Goal: Information Seeking & Learning: Compare options

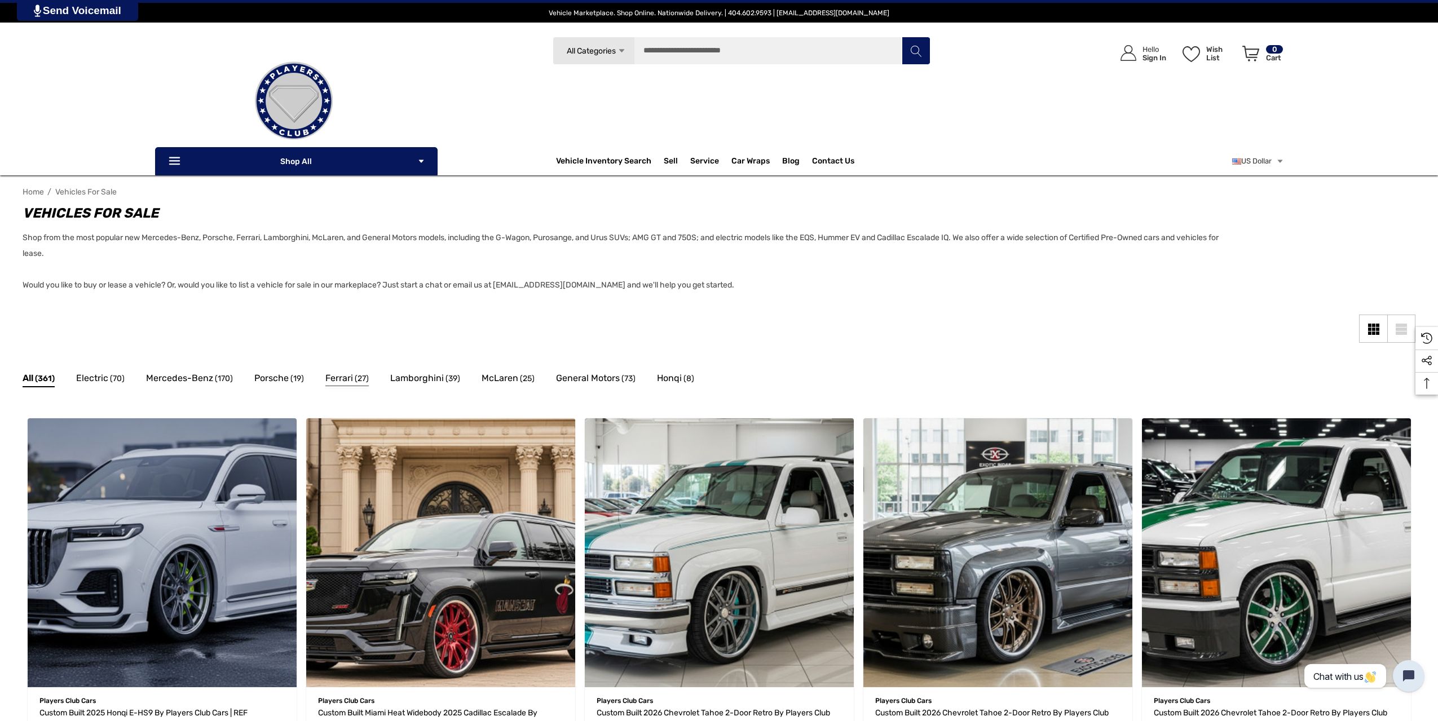
click at [346, 380] on span "Ferrari" at bounding box center [339, 378] width 28 height 15
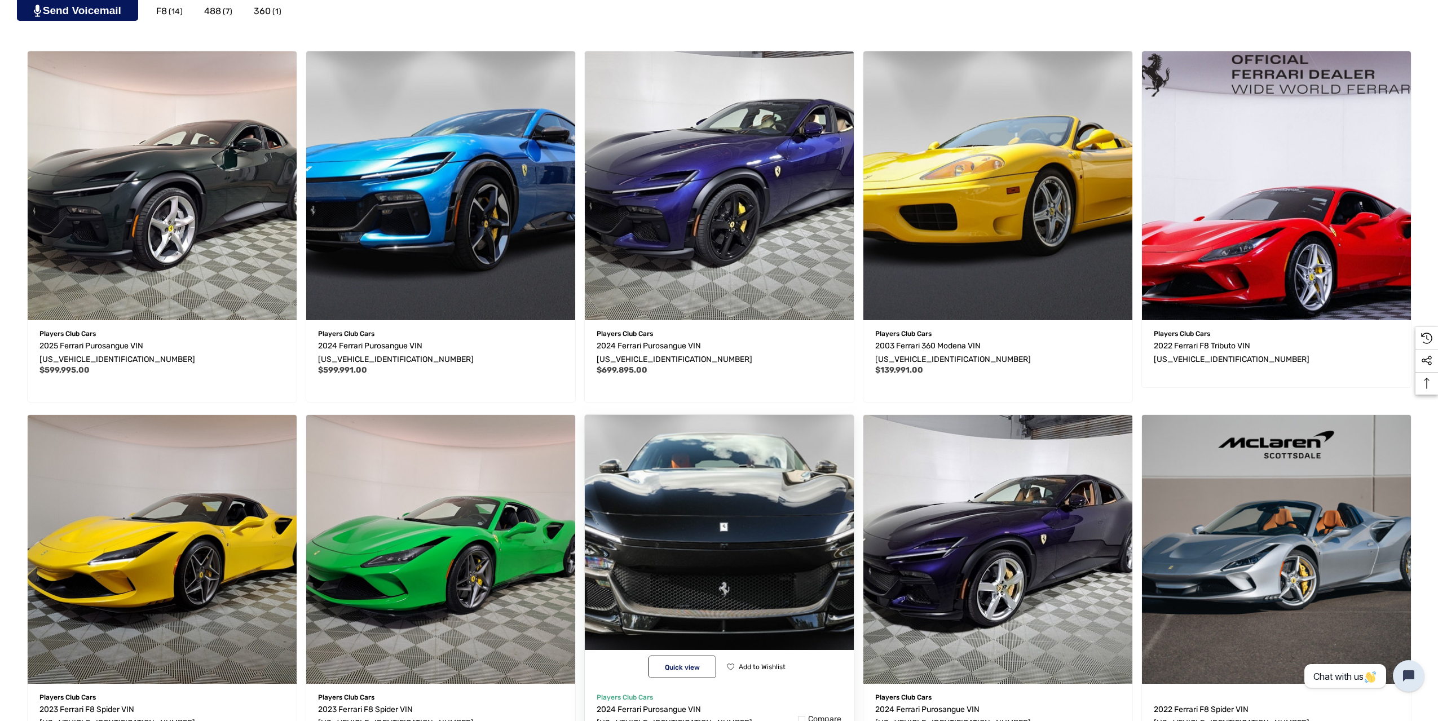
scroll to position [639, 0]
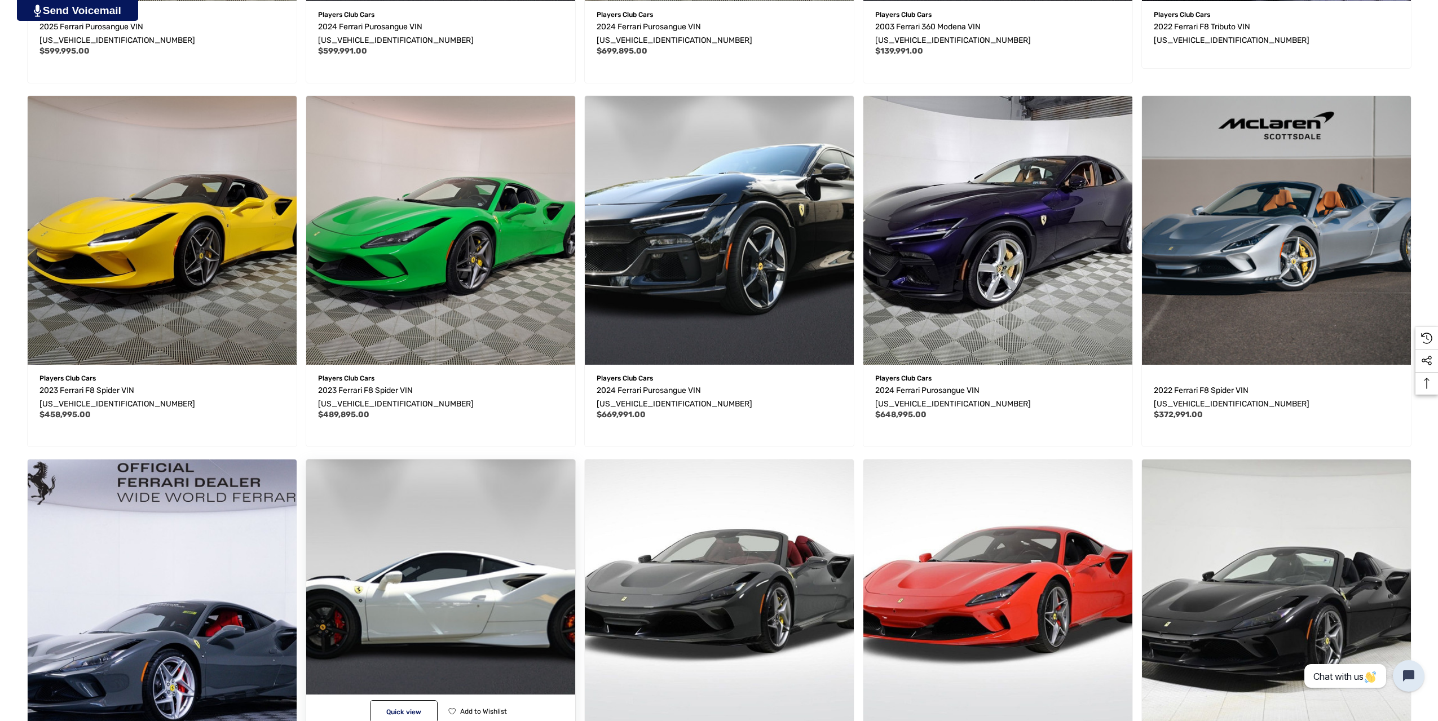
click at [476, 576] on img "2021 Ferrari F8 Tributo VIN ZFF92LLA6M0268629,$334,991.00\a" at bounding box center [441, 594] width 296 height 296
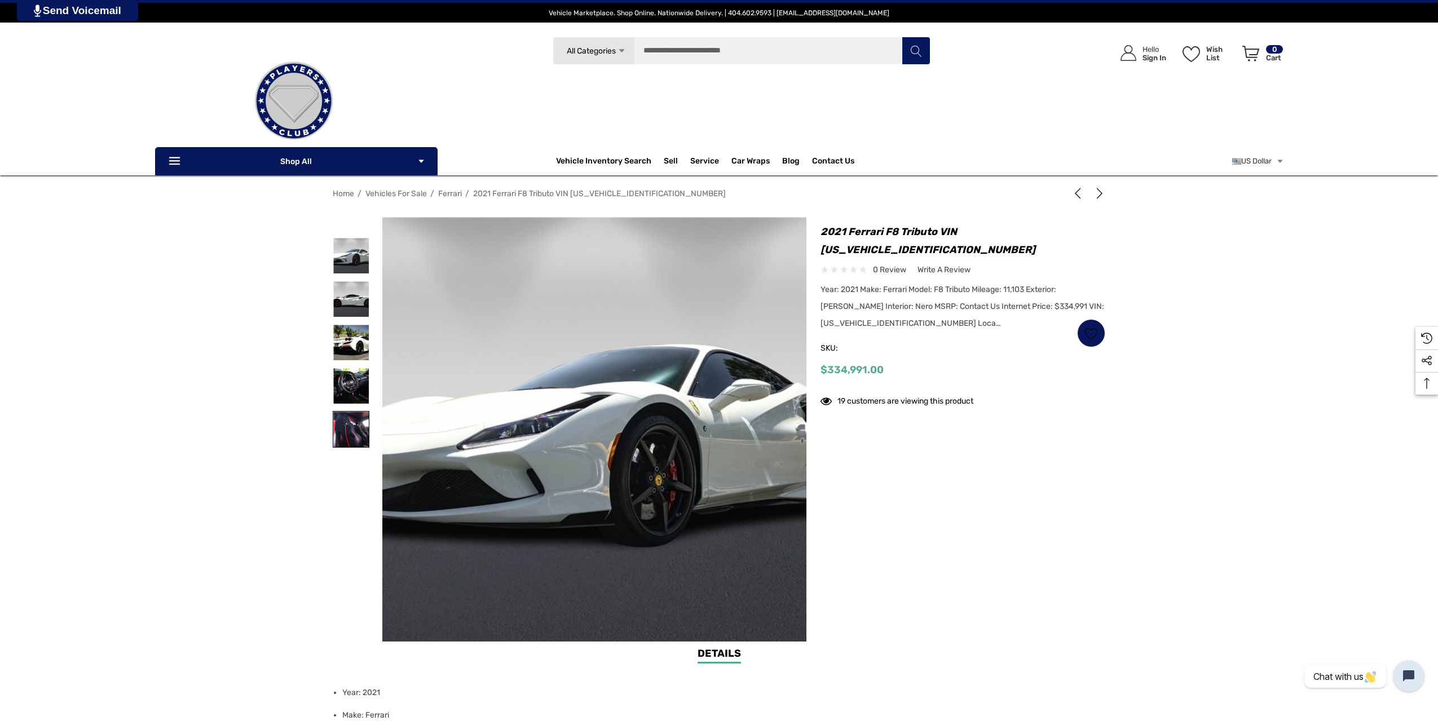
click at [347, 431] on img at bounding box center [351, 430] width 36 height 36
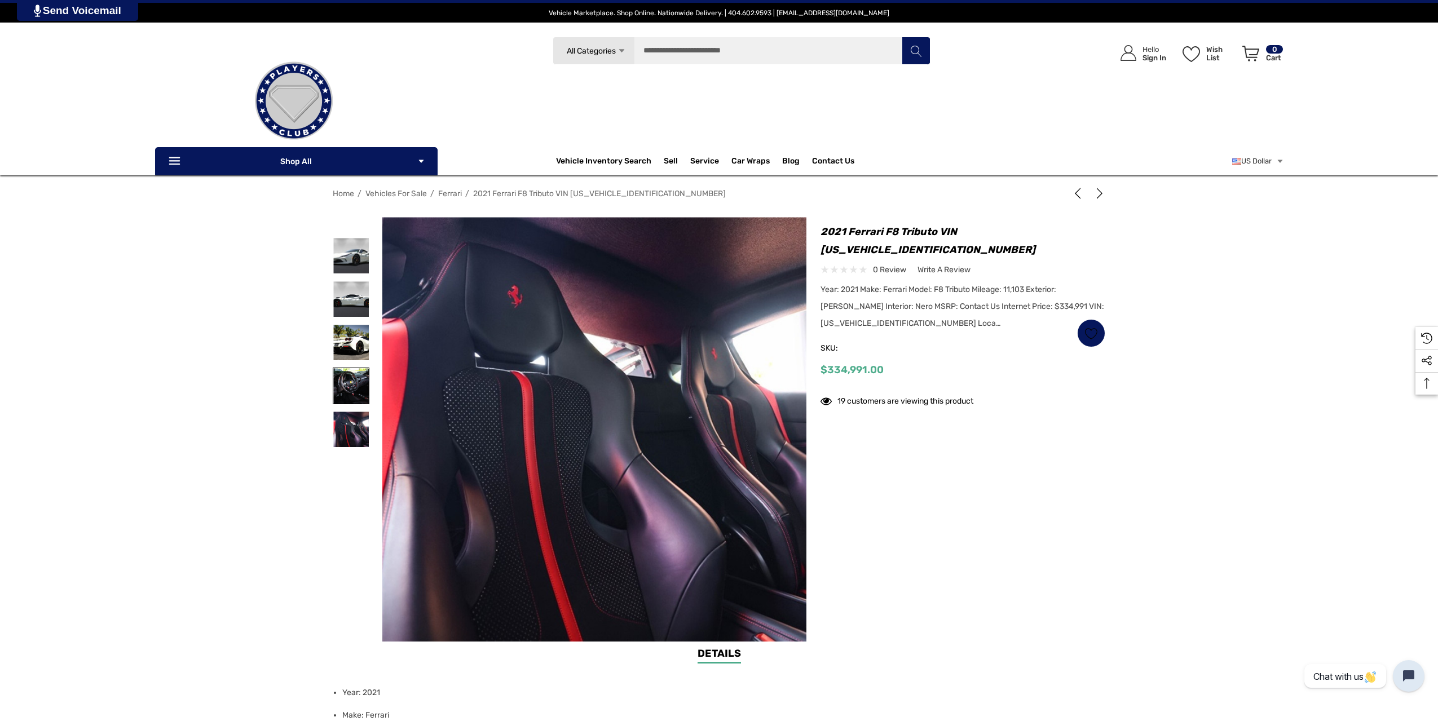
click at [351, 391] on img at bounding box center [351, 386] width 36 height 36
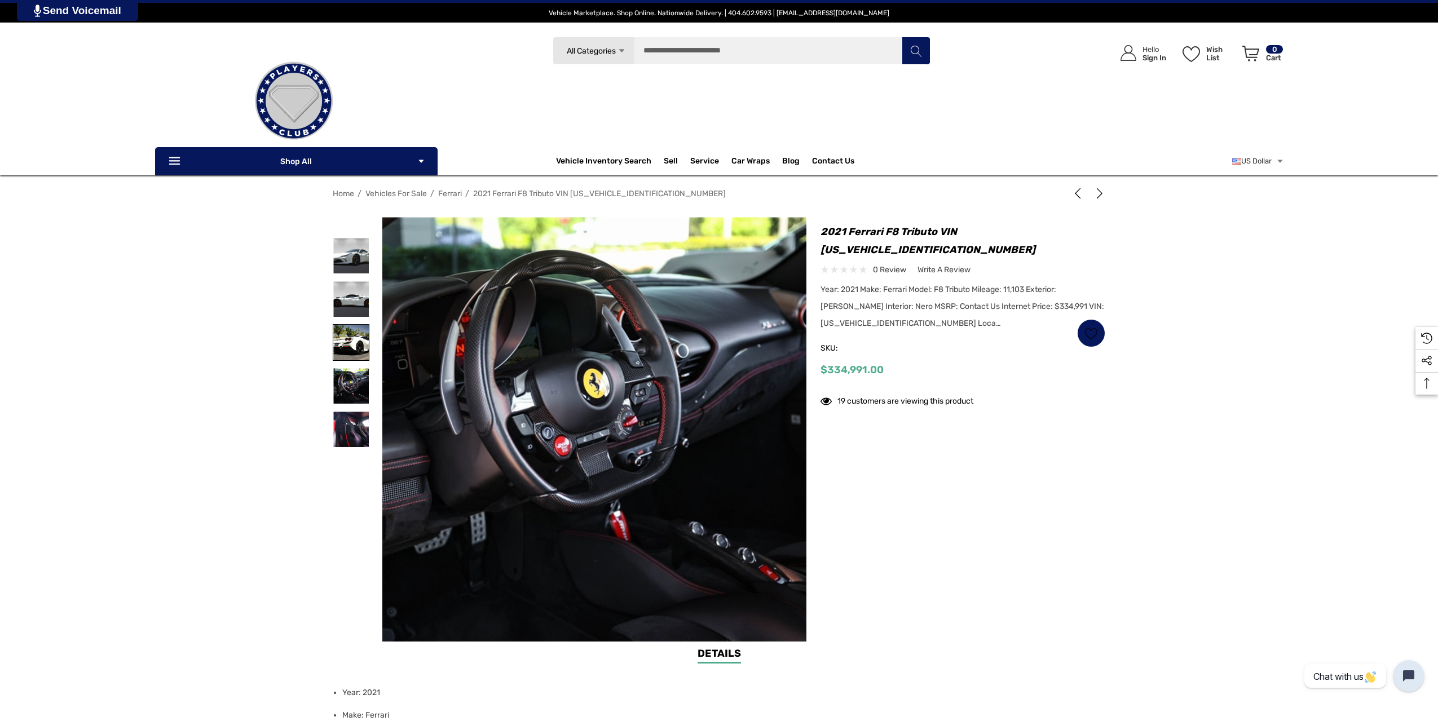
click at [359, 346] on img at bounding box center [351, 343] width 36 height 36
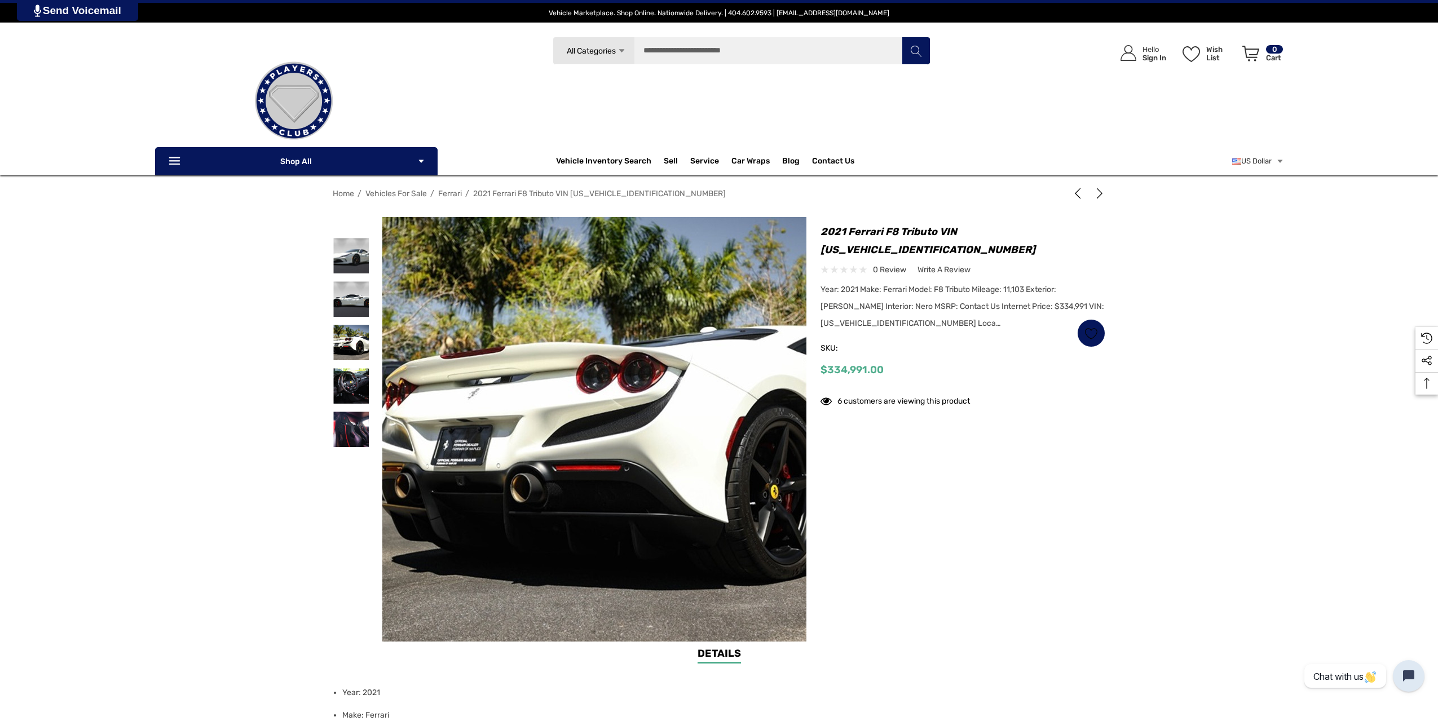
click at [503, 504] on img at bounding box center [658, 419] width 722 height 481
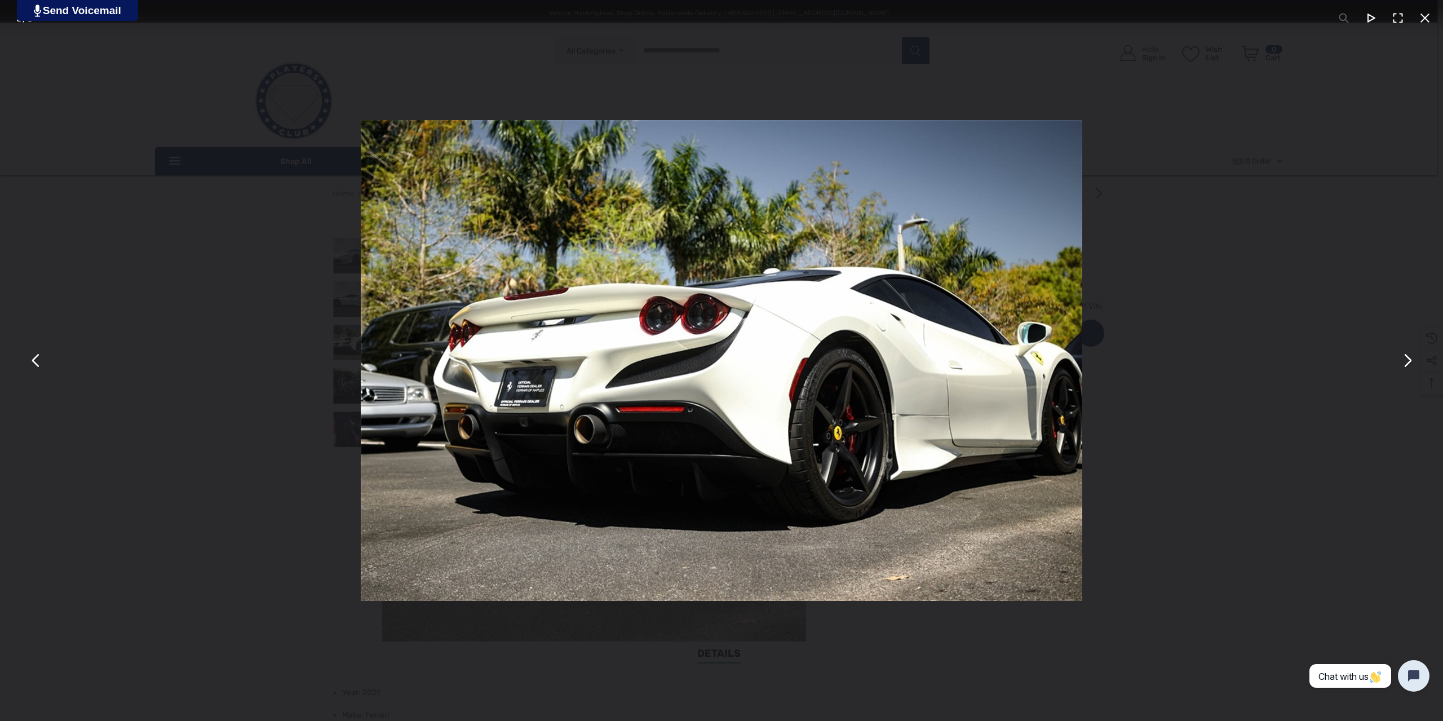
click at [1415, 368] on button "You can close this modal content with the ESC key" at bounding box center [1407, 360] width 27 height 27
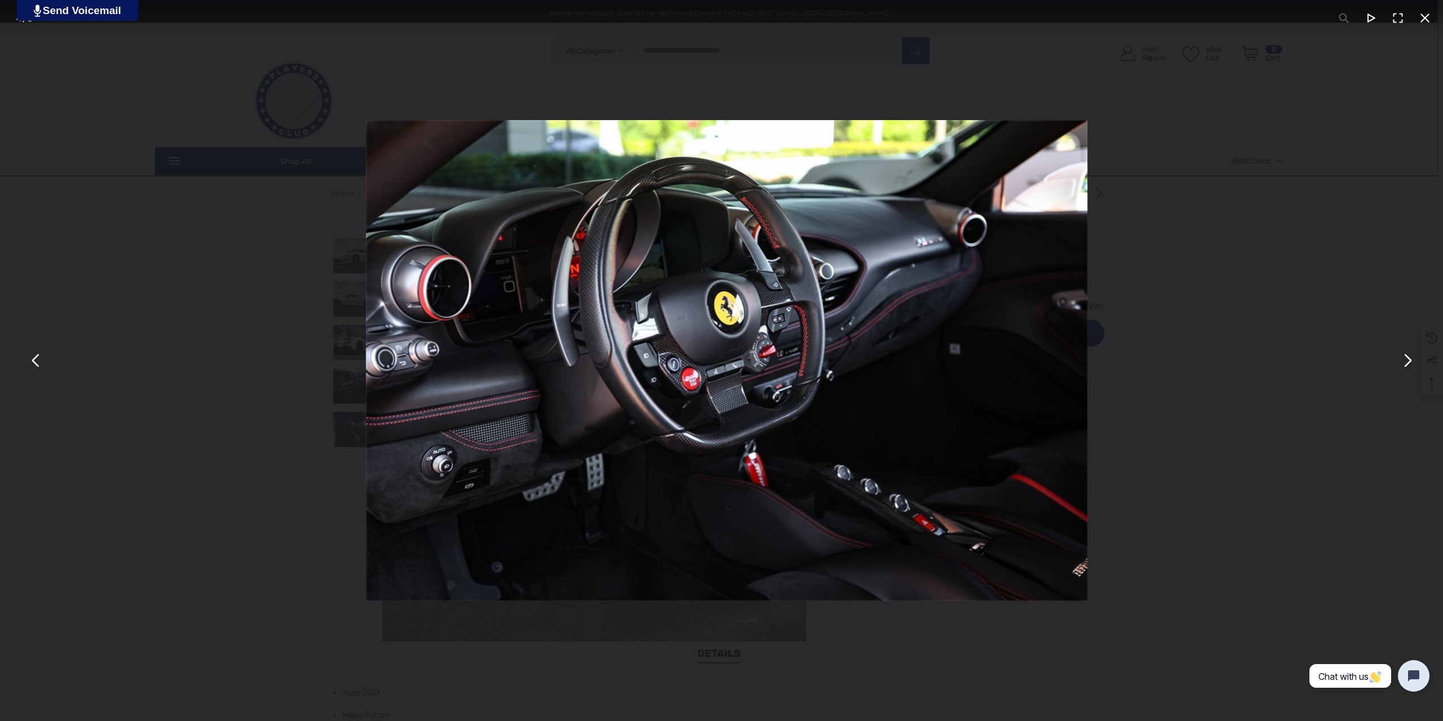
click at [1414, 368] on button "You can close this modal content with the ESC key" at bounding box center [1407, 360] width 27 height 27
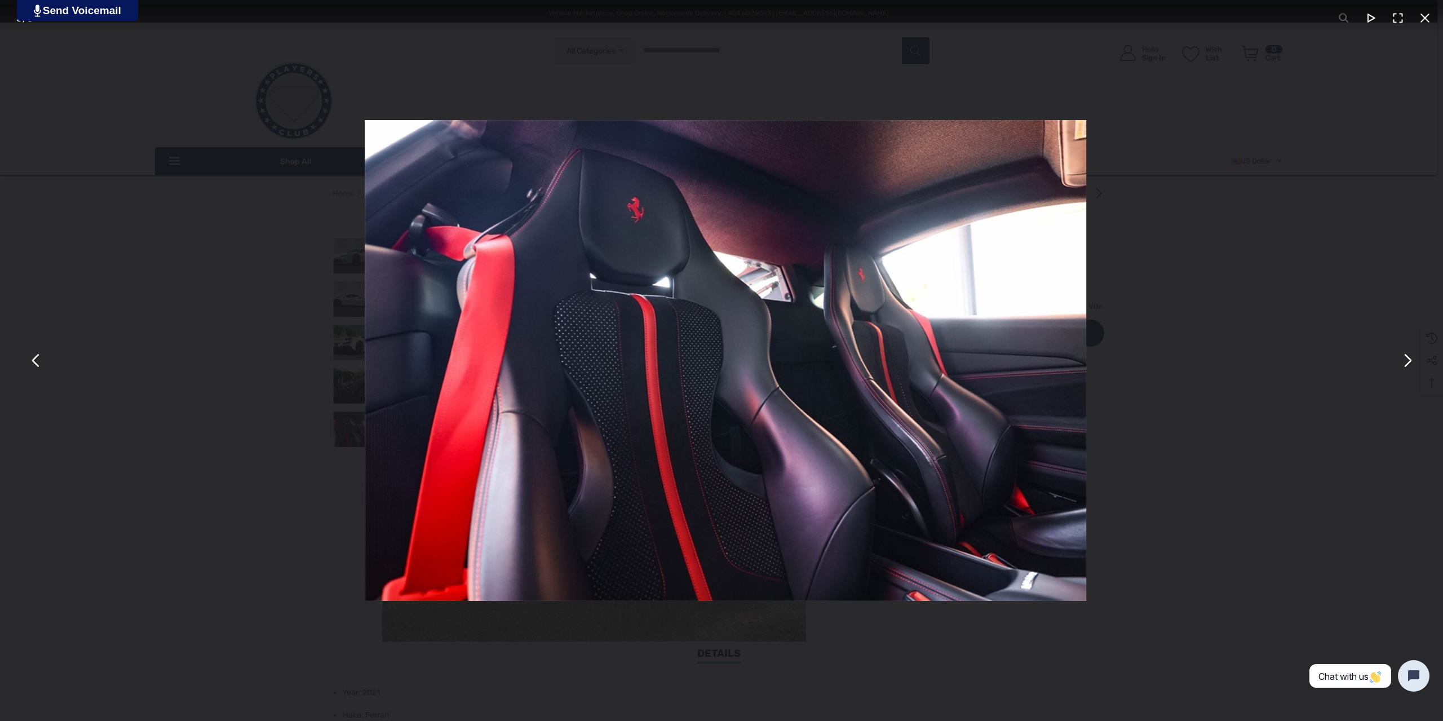
click at [1414, 368] on button "You can close this modal content with the ESC key" at bounding box center [1407, 360] width 27 height 27
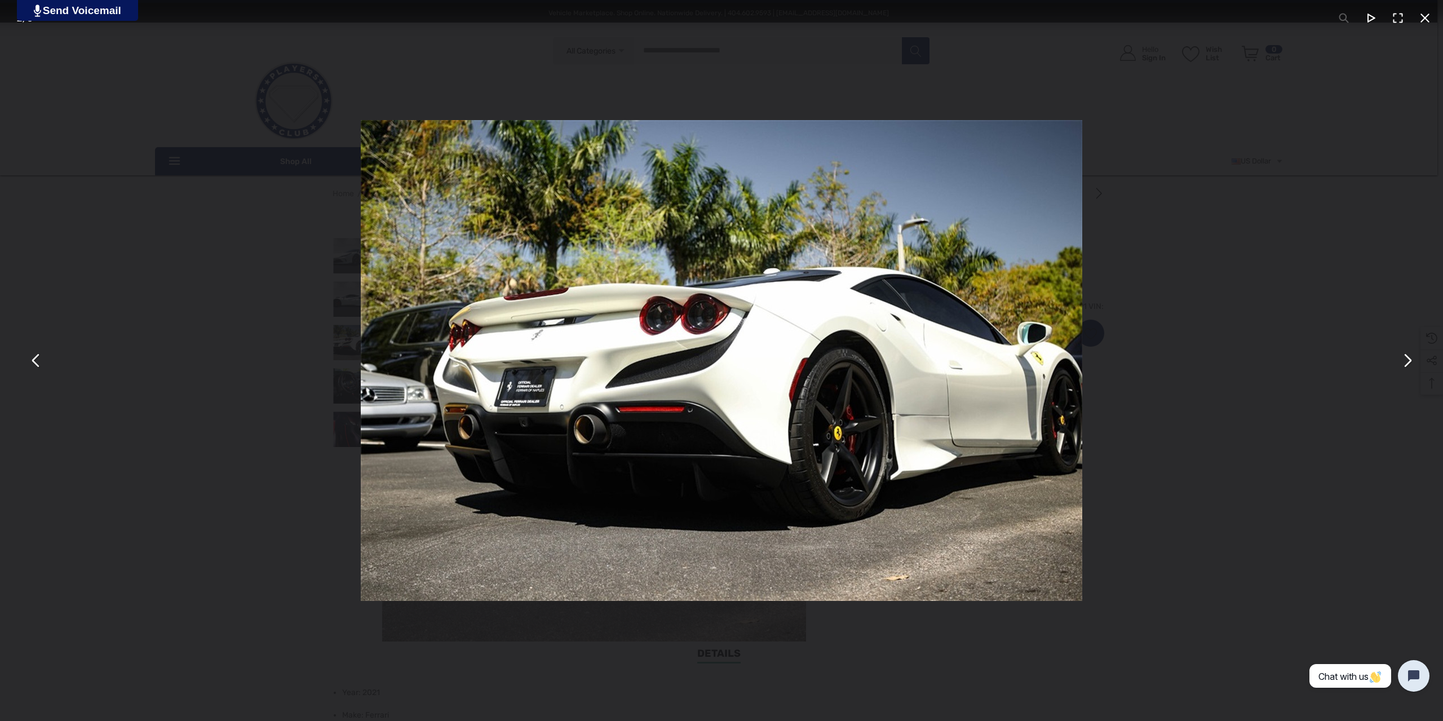
click at [1414, 368] on button "You can close this modal content with the ESC key" at bounding box center [1407, 360] width 27 height 27
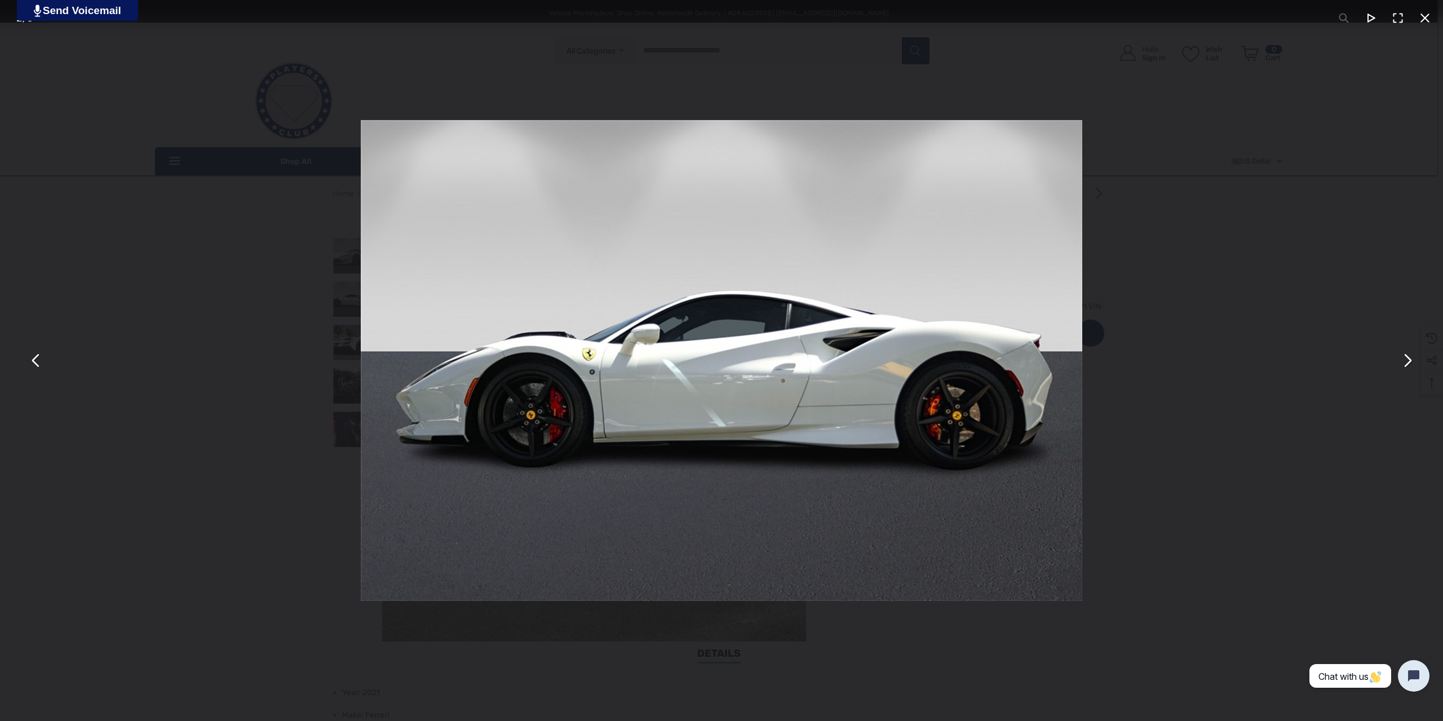
click at [1429, 17] on button "You can close this modal content with the ESC key" at bounding box center [1425, 18] width 27 height 27
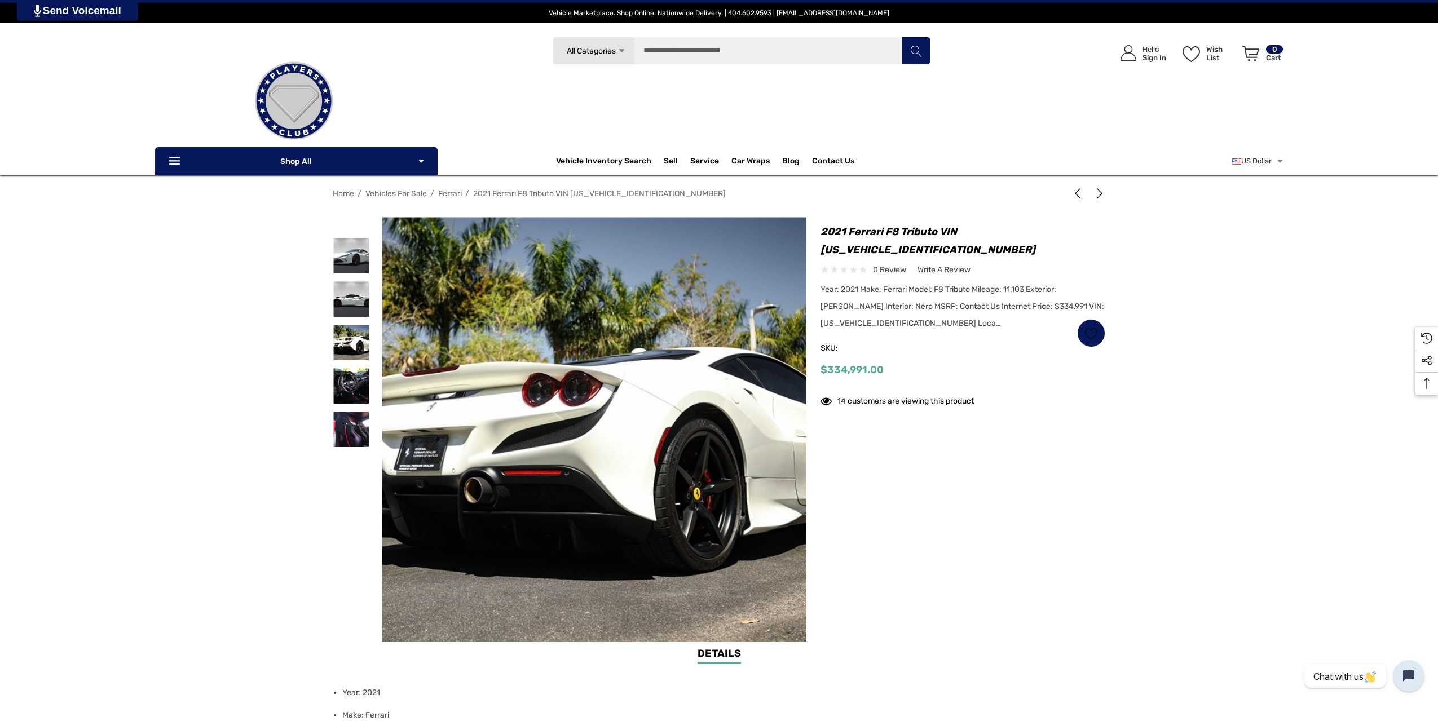
click at [1105, 194] on div "Home Vehicles For Sale Ferrari 2021 Ferrari F8 Tributo VIN ZFF92LLA6M0268629 Pr…" at bounding box center [718, 413] width 789 height 458
click at [347, 260] on img at bounding box center [351, 256] width 36 height 36
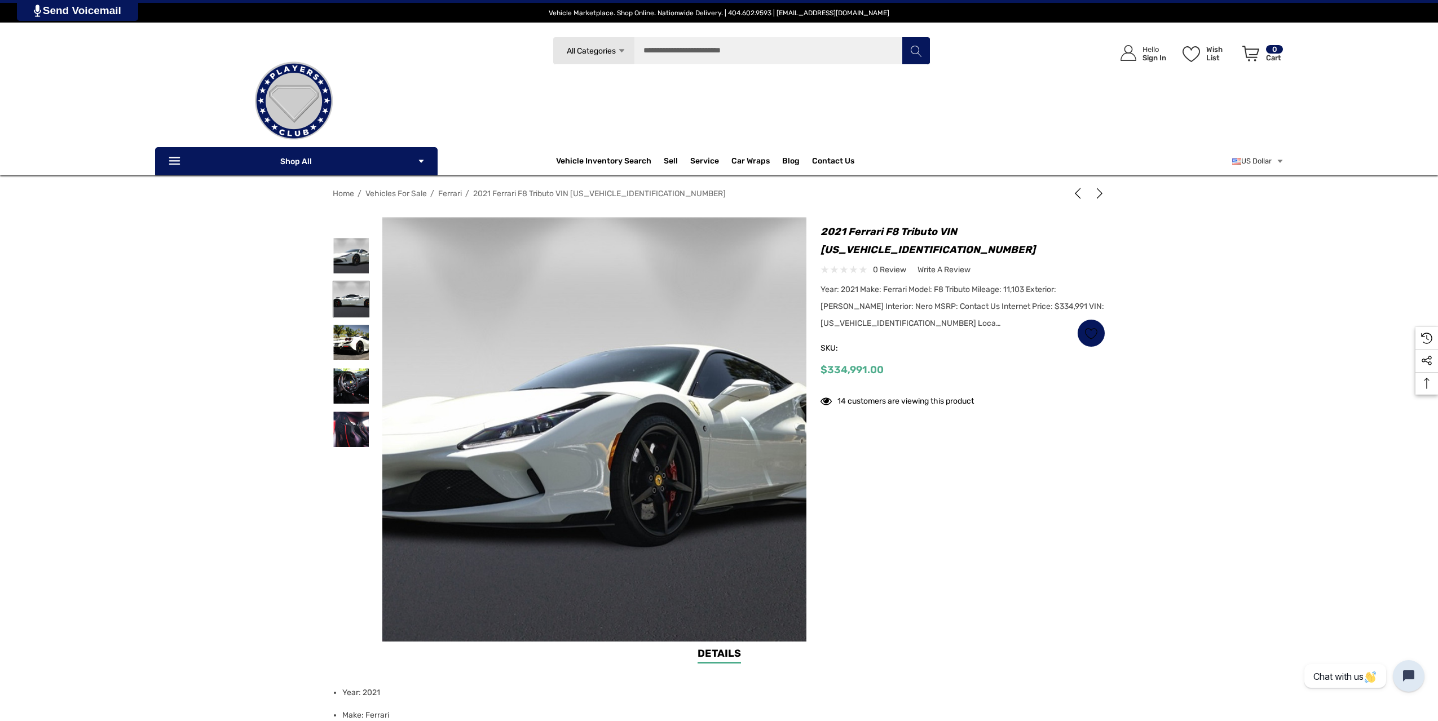
click at [345, 289] on img at bounding box center [351, 299] width 36 height 36
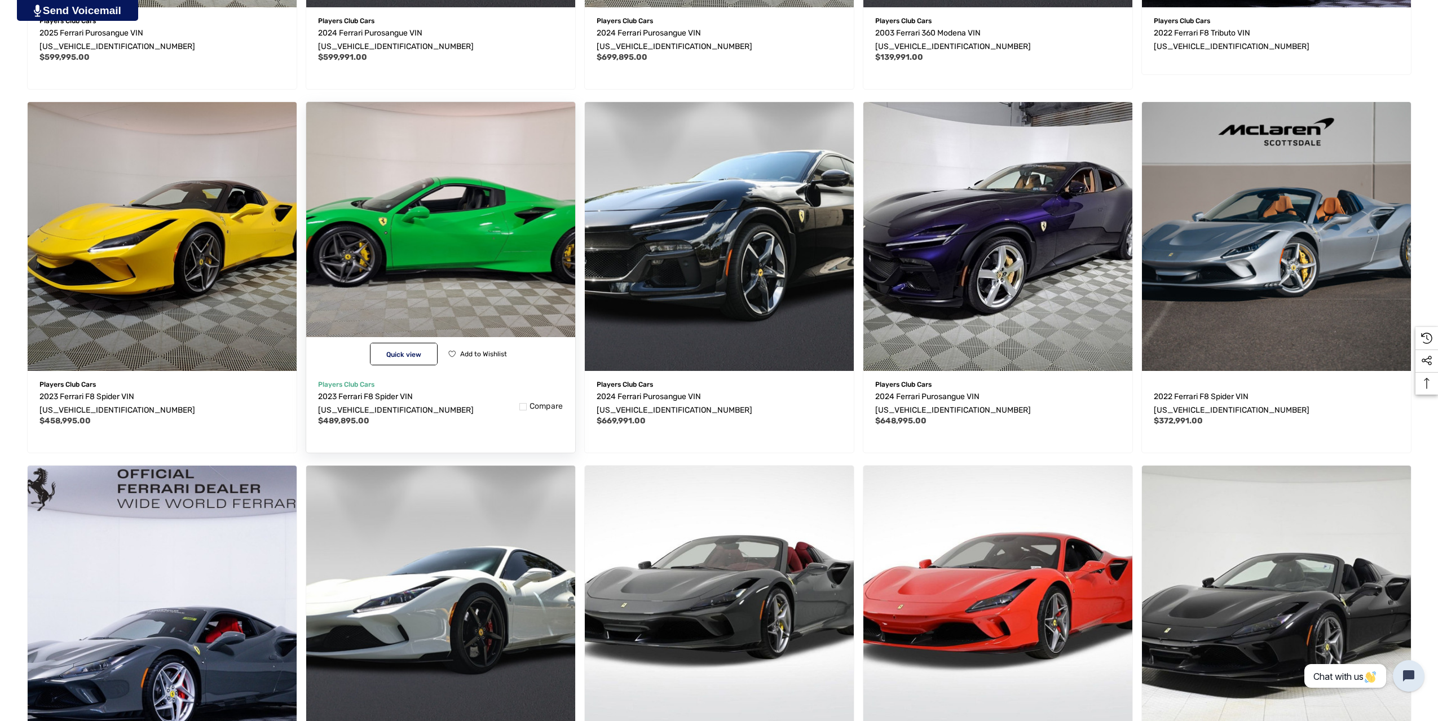
click at [432, 252] on img "2023 Ferrari F8 Spider VIN ZFF93LMA7P0290414,$489,895.00\a" at bounding box center [441, 237] width 296 height 296
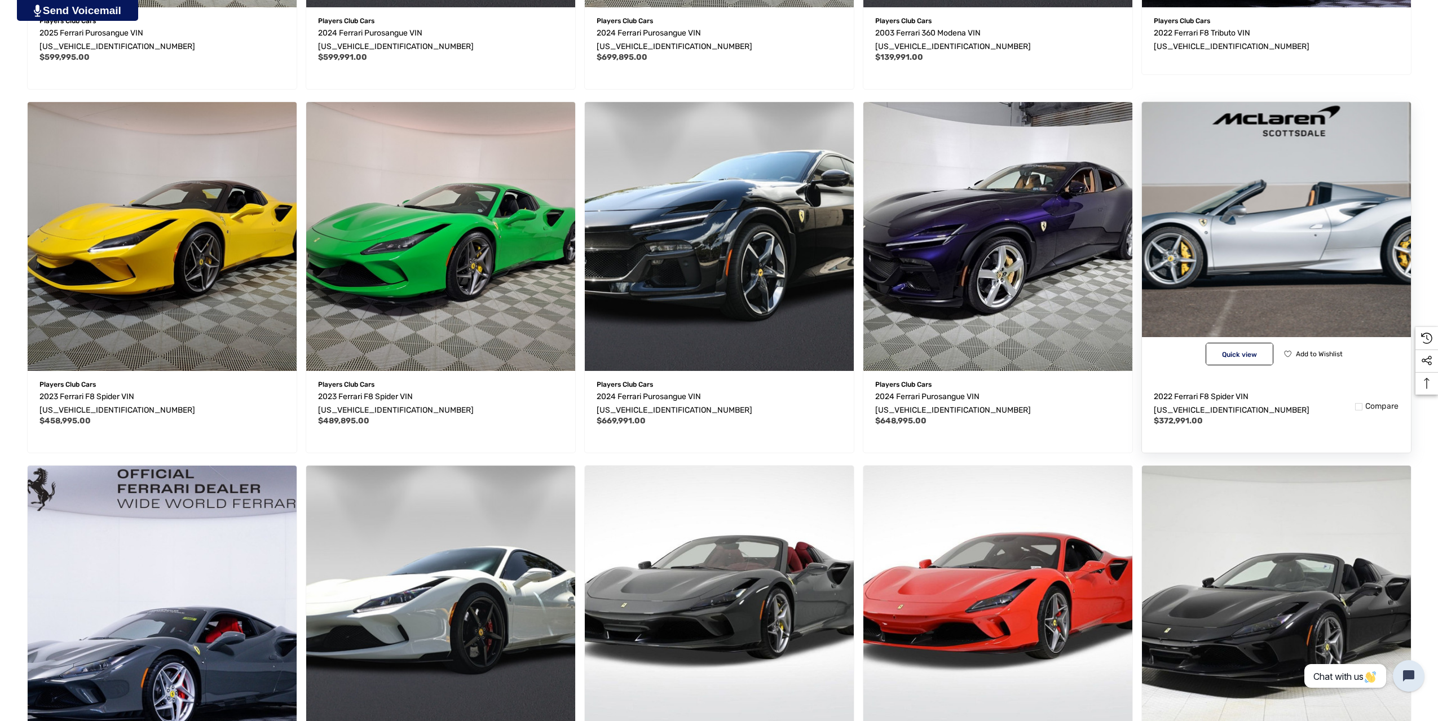
click at [1256, 231] on img "2022 Ferrari F8 Spider VIN ZFF93LMA9M0260715,$372,991.00\a" at bounding box center [1276, 237] width 296 height 296
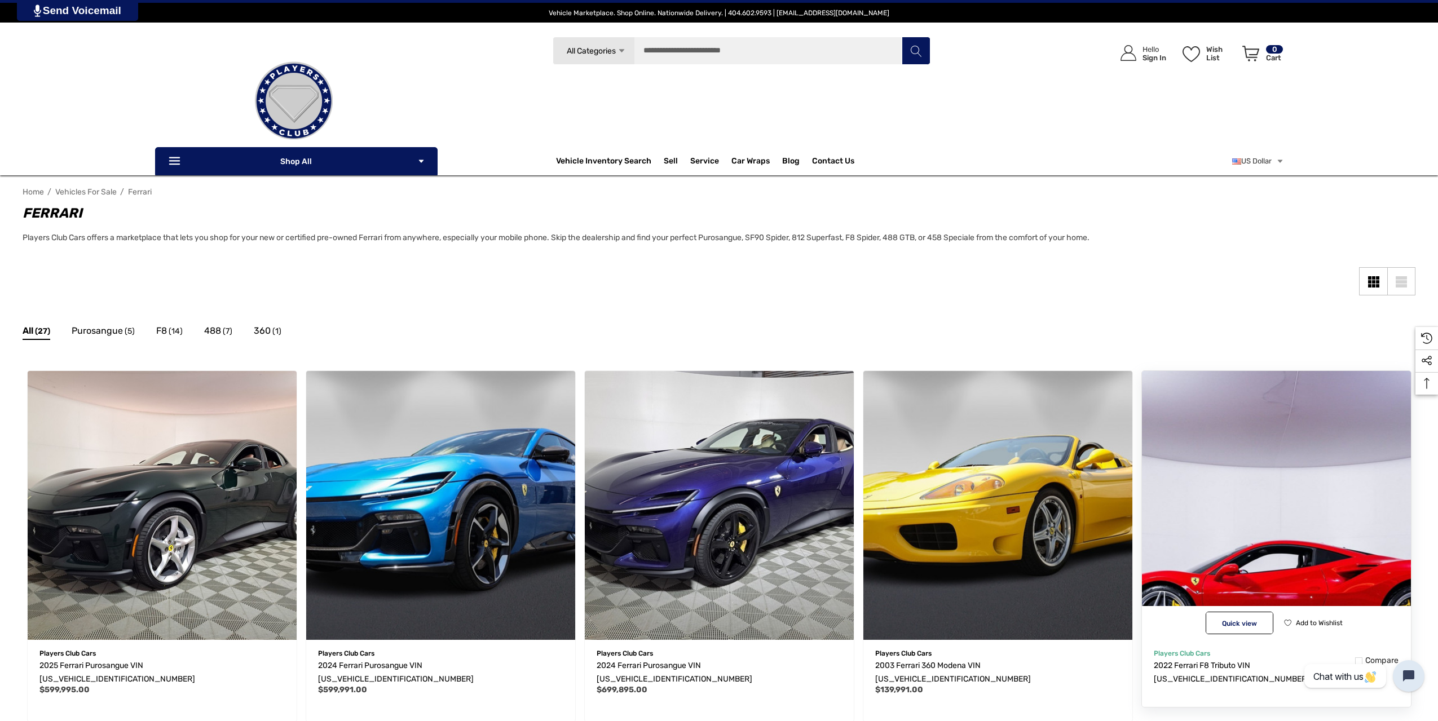
click at [1261, 526] on img "2022 Ferrari F8 Tributo VIN ZFF92LLA3N0282389,\a" at bounding box center [1276, 505] width 296 height 296
